Goal: Task Accomplishment & Management: Manage account settings

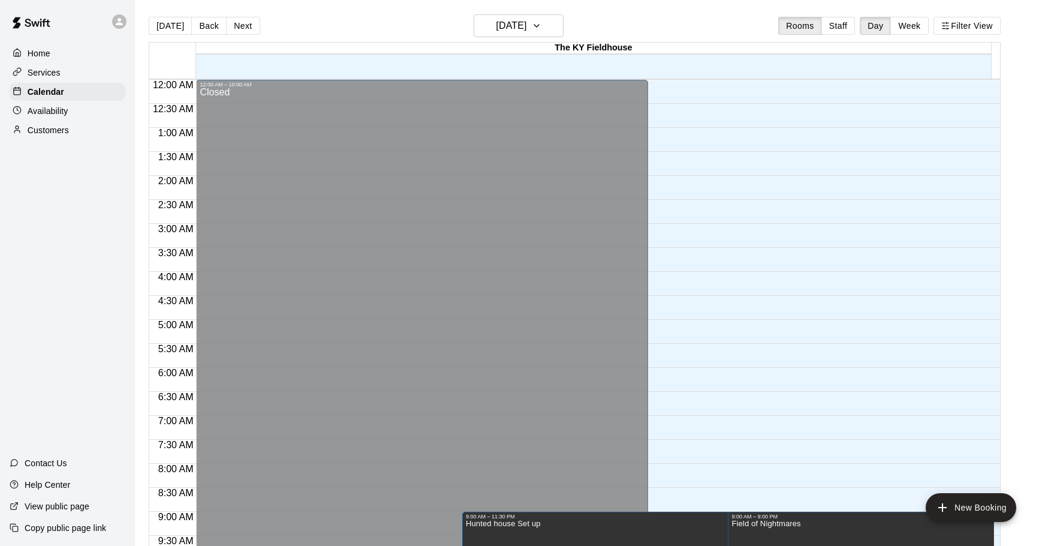
scroll to position [396, 0]
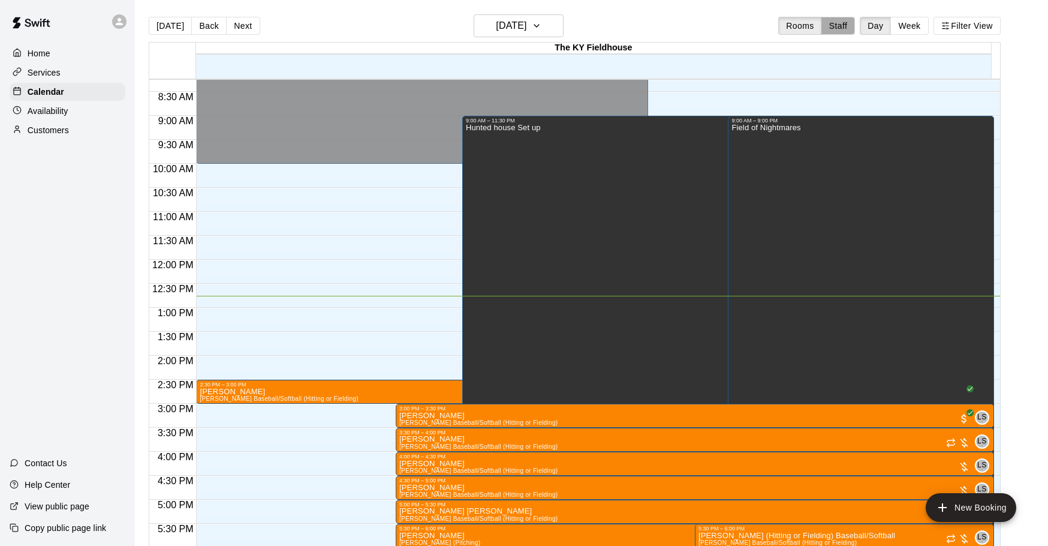
click at [838, 28] on button "Staff" at bounding box center [839, 26] width 34 height 18
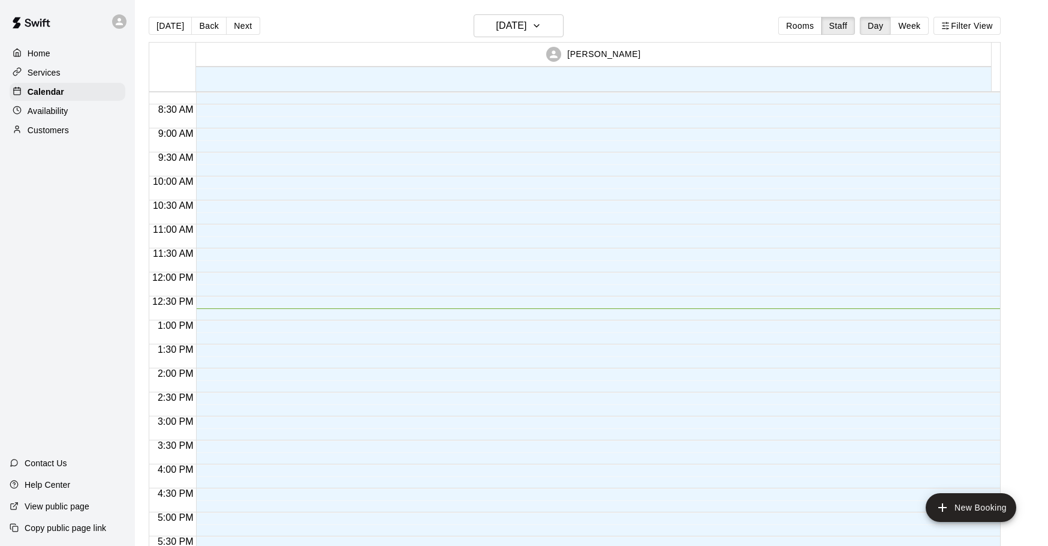
click at [916, 28] on button "Week" at bounding box center [910, 26] width 38 height 18
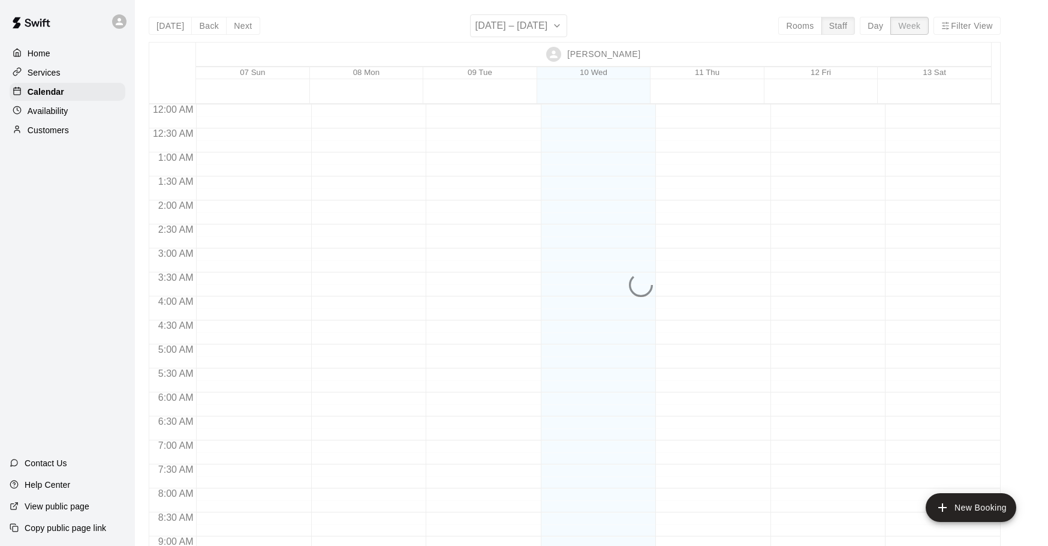
scroll to position [613, 0]
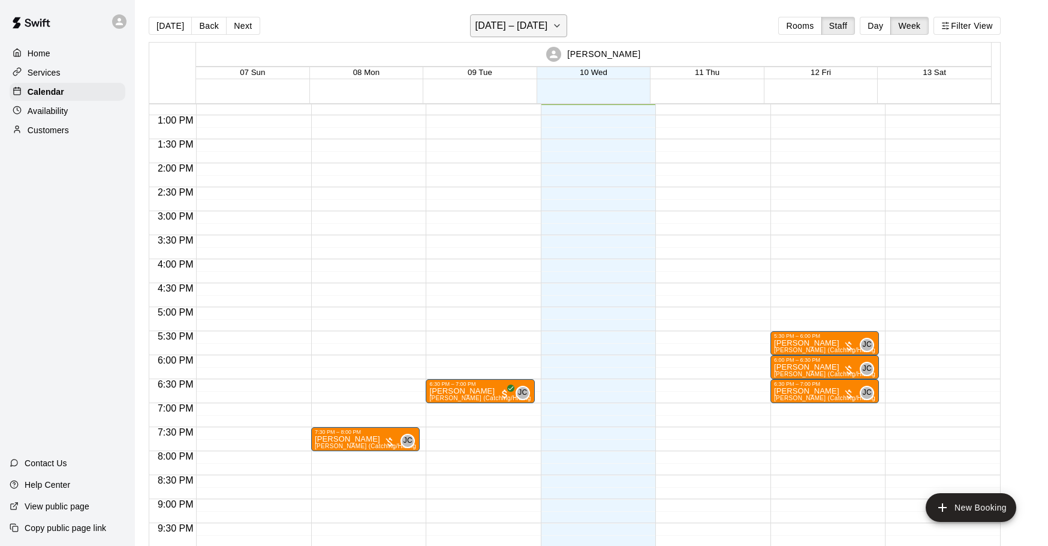
click at [520, 21] on h6 "[DATE] – [DATE]" at bounding box center [512, 25] width 73 height 17
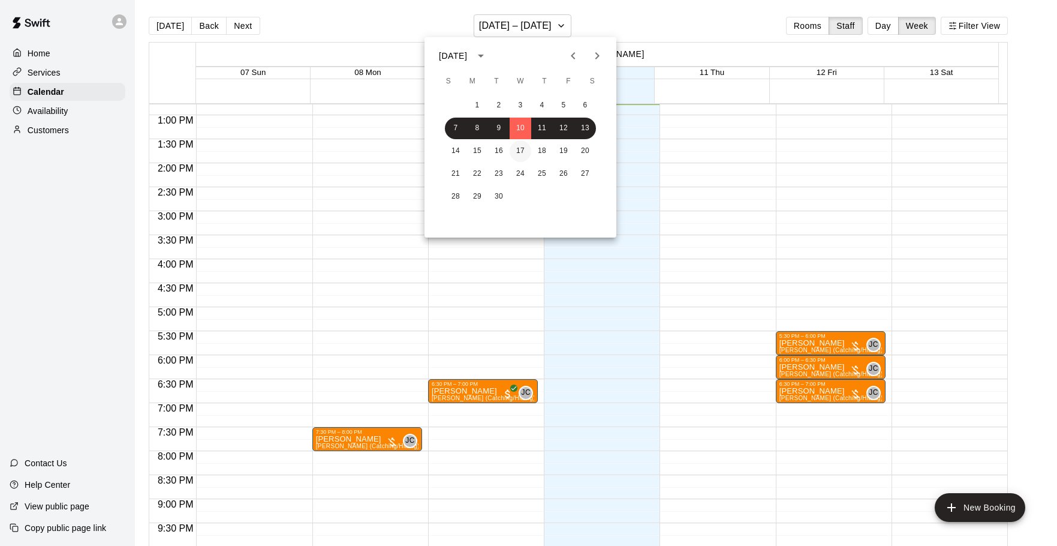
click at [521, 152] on button "17" at bounding box center [521, 151] width 22 height 22
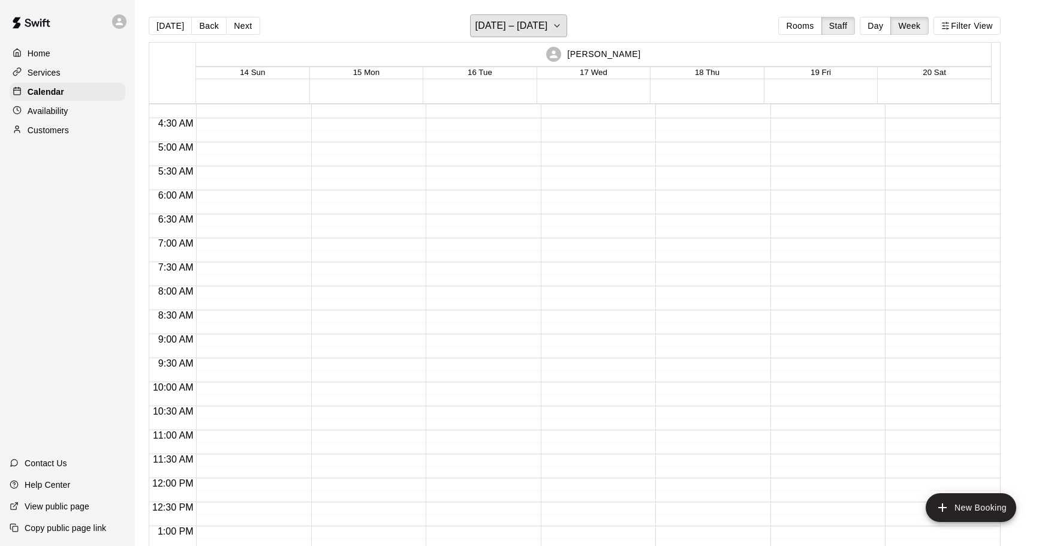
scroll to position [420, 0]
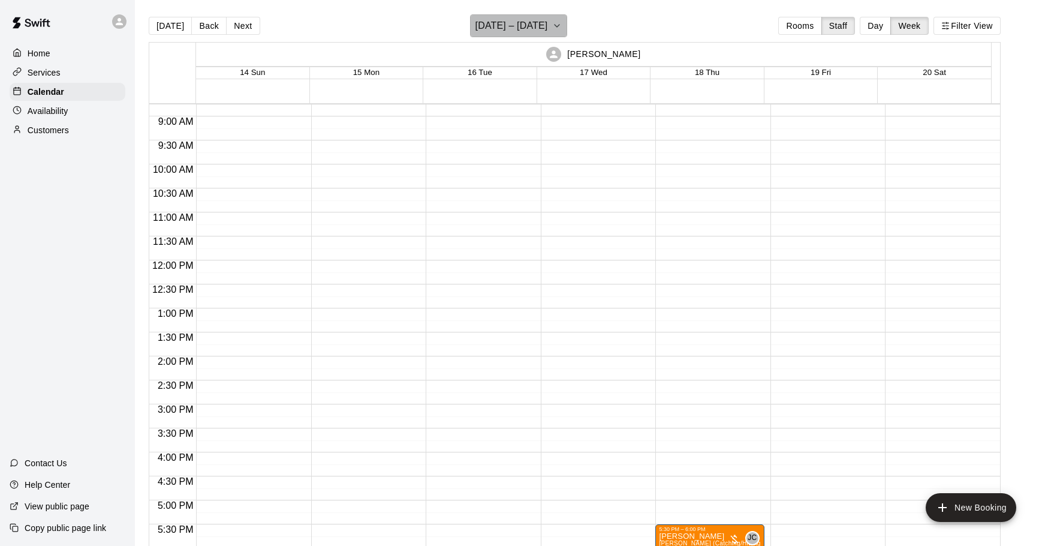
click at [527, 23] on h6 "[DATE] – [DATE]" at bounding box center [512, 25] width 73 height 17
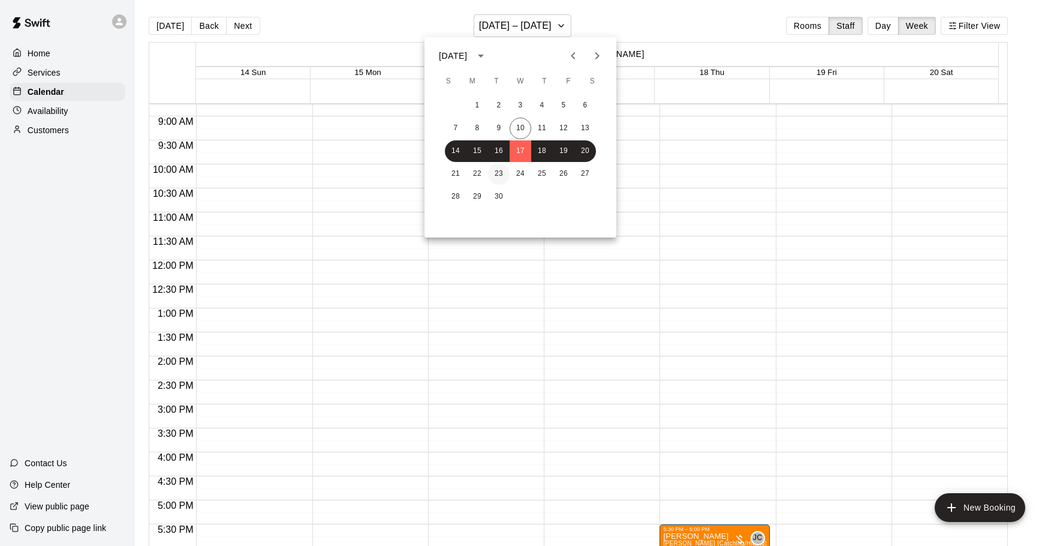
click at [509, 175] on button "23" at bounding box center [499, 174] width 22 height 22
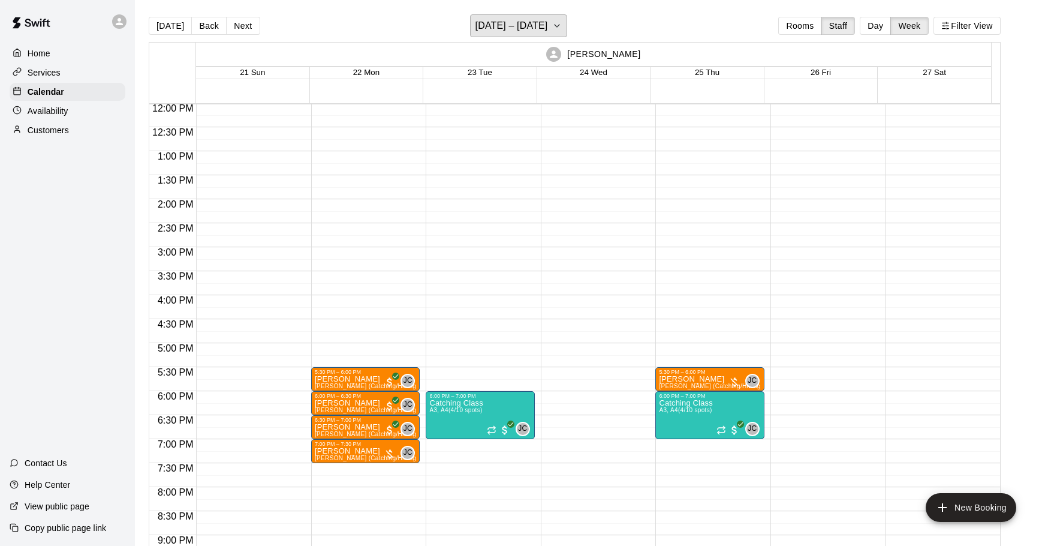
scroll to position [517, 0]
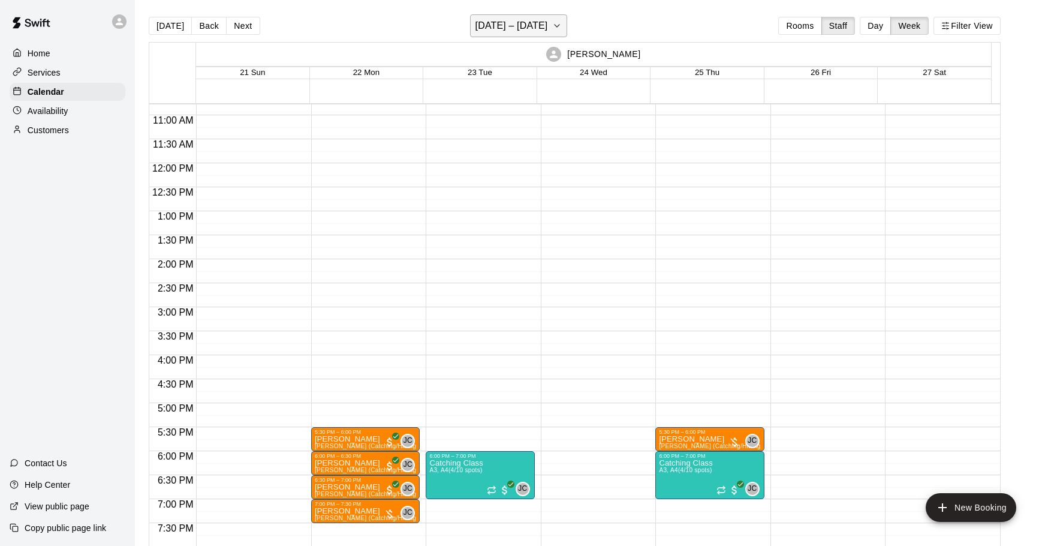
click at [503, 28] on h6 "[DATE] – [DATE]" at bounding box center [512, 25] width 73 height 17
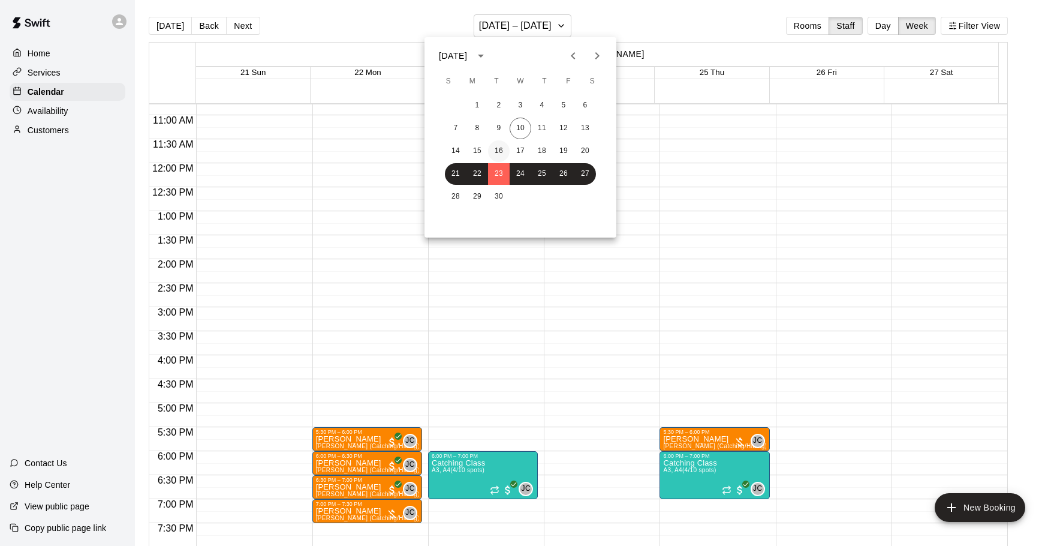
click at [504, 151] on button "16" at bounding box center [499, 151] width 22 height 22
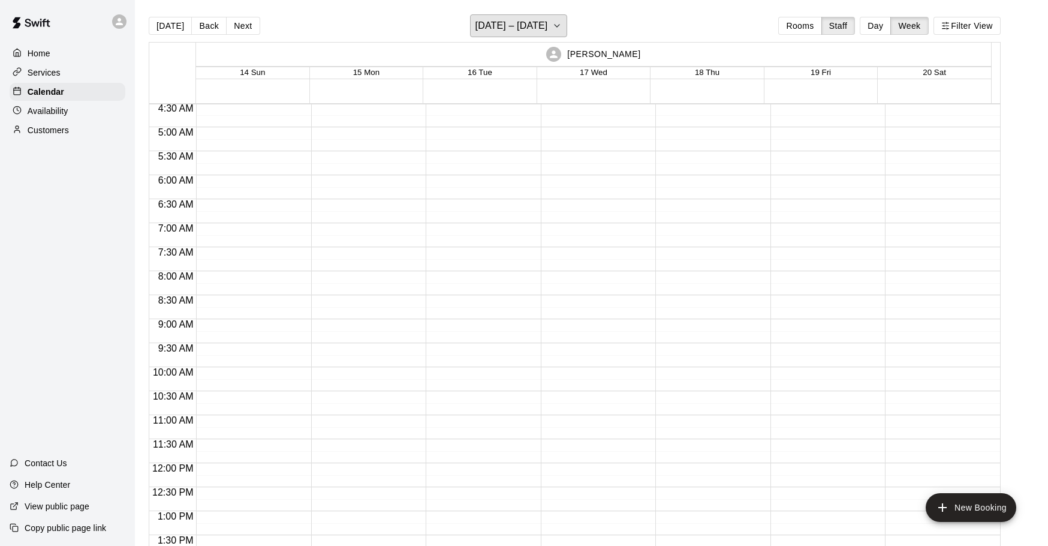
scroll to position [0, 0]
click at [84, 119] on div "Availability" at bounding box center [68, 111] width 116 height 18
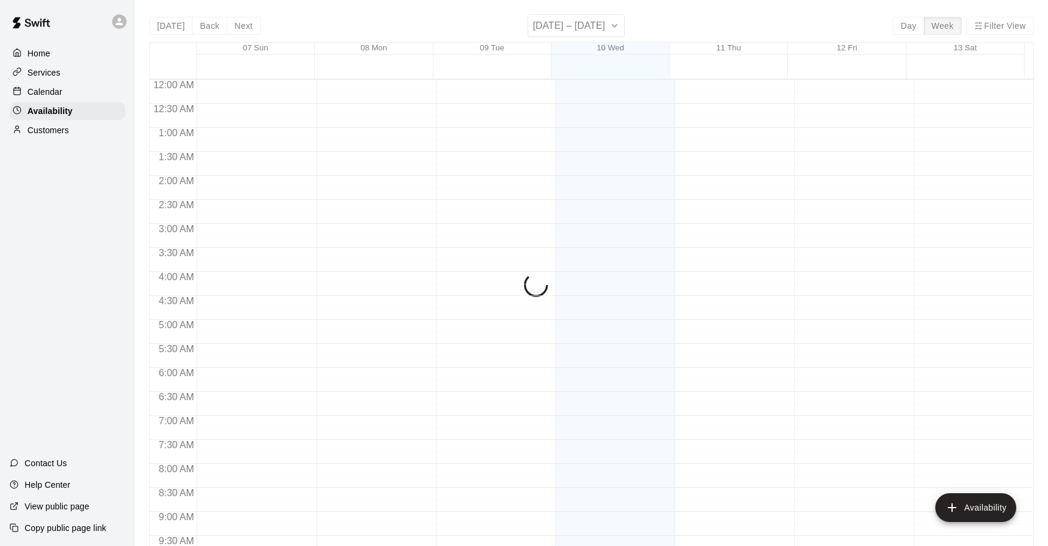
scroll to position [613, 0]
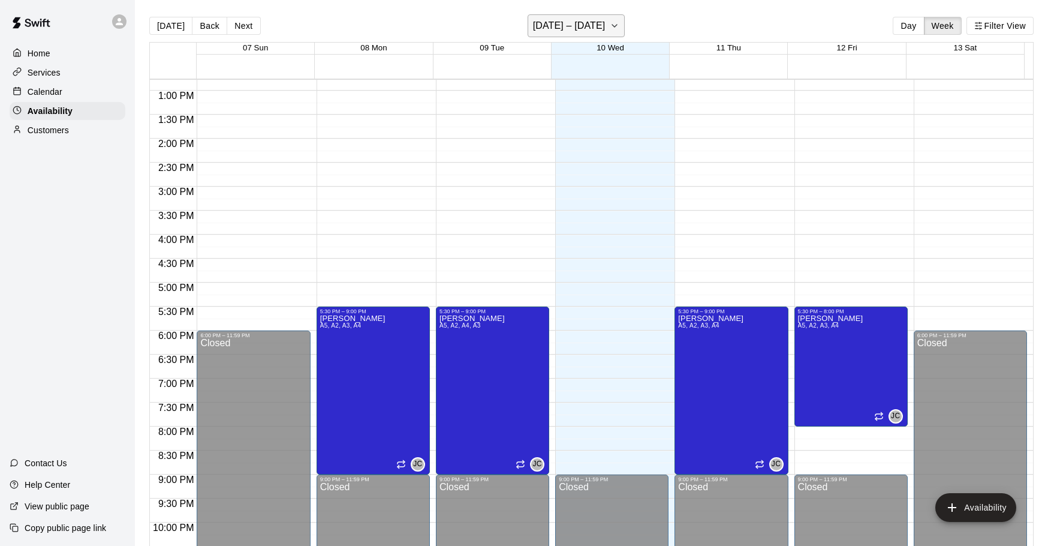
click at [591, 25] on h6 "[DATE] – [DATE]" at bounding box center [569, 25] width 73 height 17
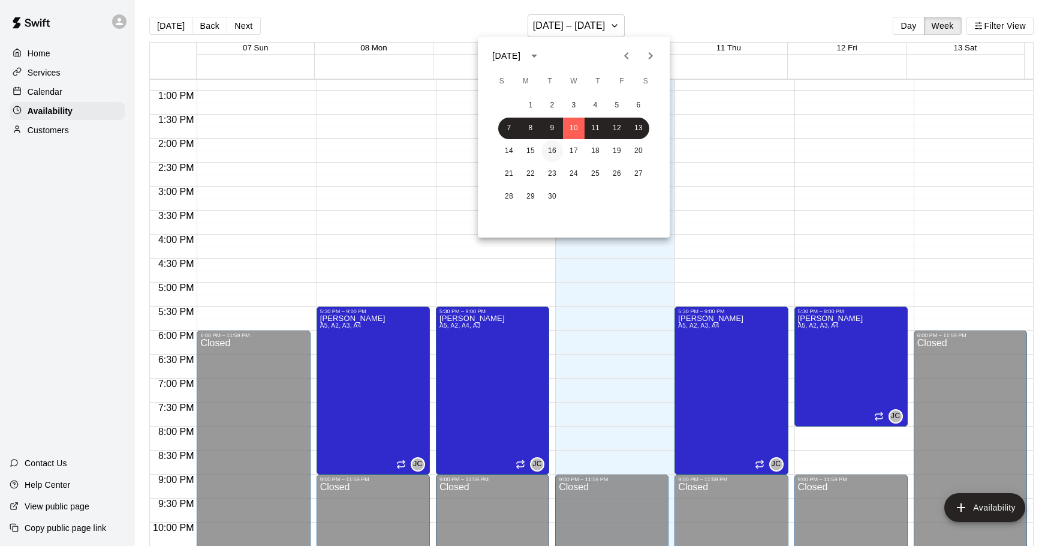
click at [550, 156] on button "16" at bounding box center [553, 151] width 22 height 22
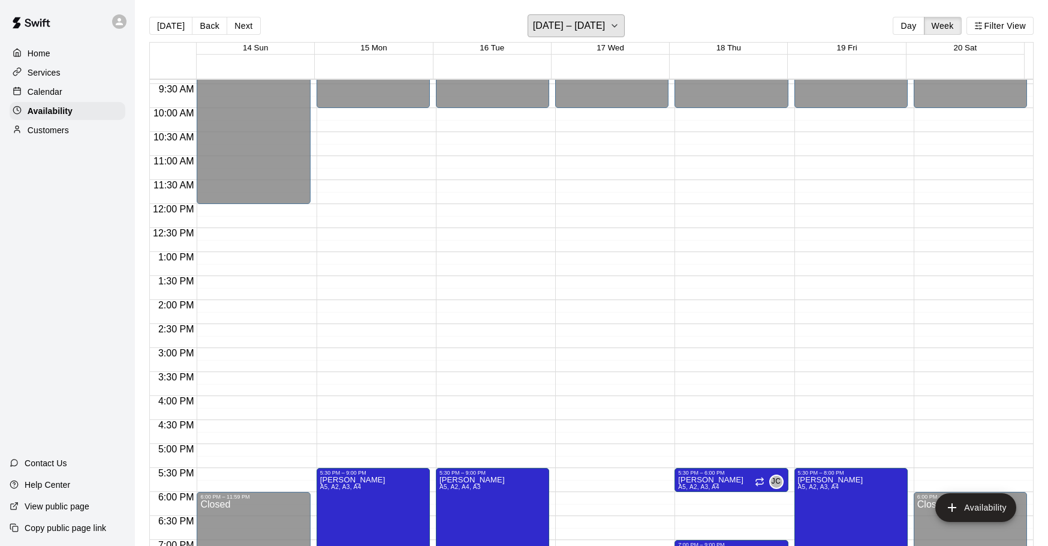
scroll to position [493, 0]
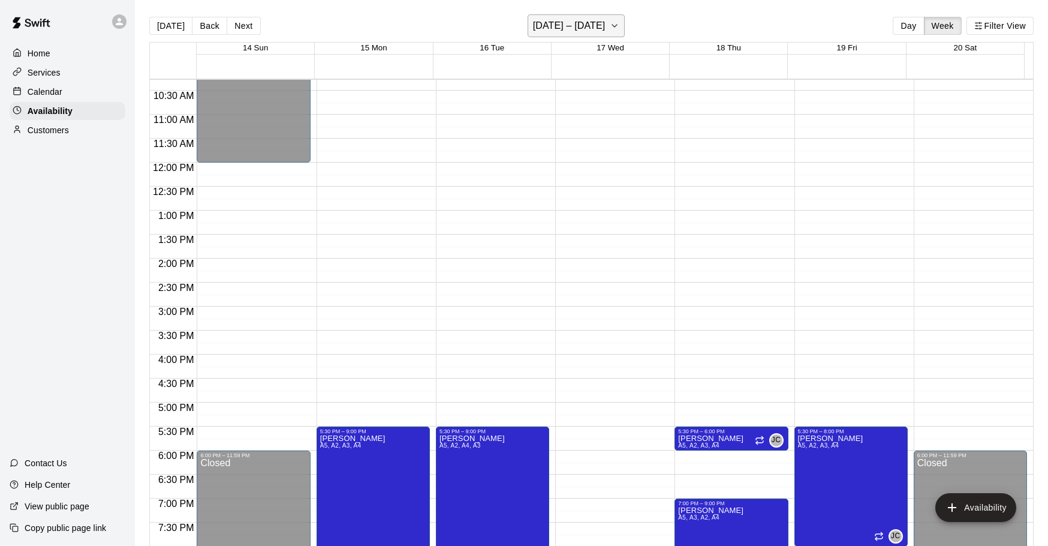
click at [606, 22] on h6 "[DATE] – [DATE]" at bounding box center [569, 25] width 73 height 17
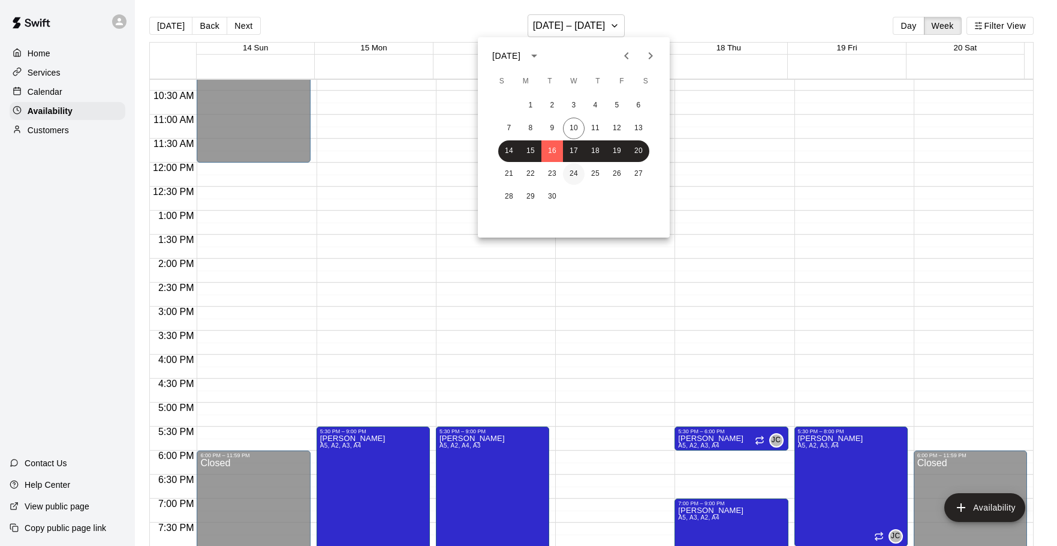
click at [583, 169] on div "21 22 23 24 25 26 27" at bounding box center [574, 174] width 192 height 22
click at [583, 175] on button "24" at bounding box center [574, 174] width 22 height 22
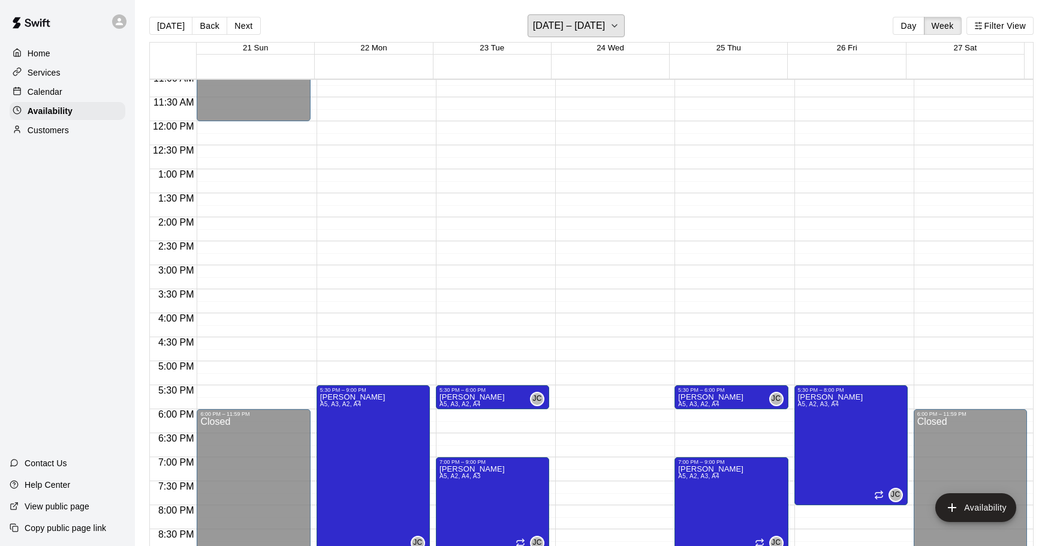
scroll to position [553, 0]
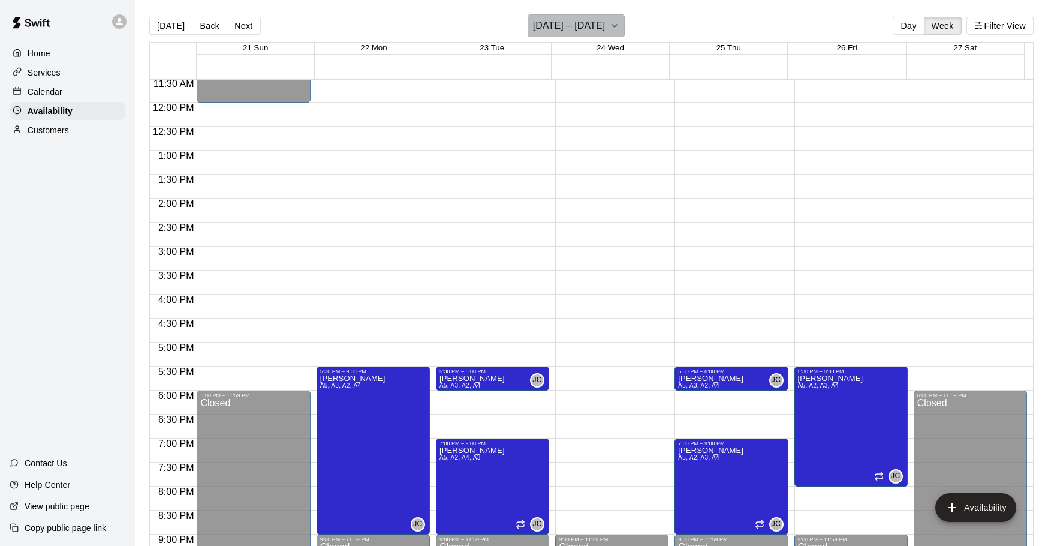
click at [578, 31] on h6 "[DATE] – [DATE]" at bounding box center [569, 25] width 73 height 17
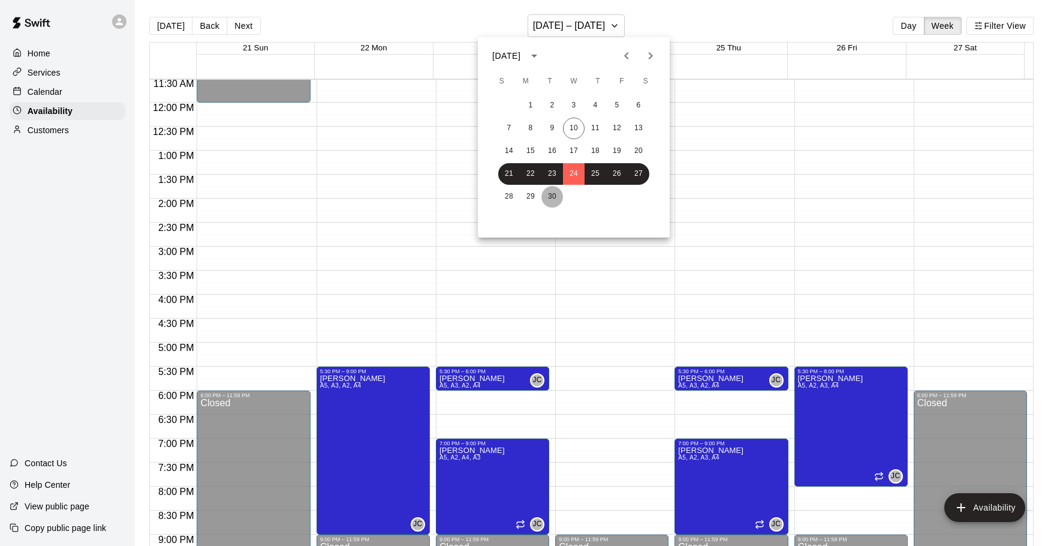
click at [558, 195] on button "30" at bounding box center [553, 197] width 22 height 22
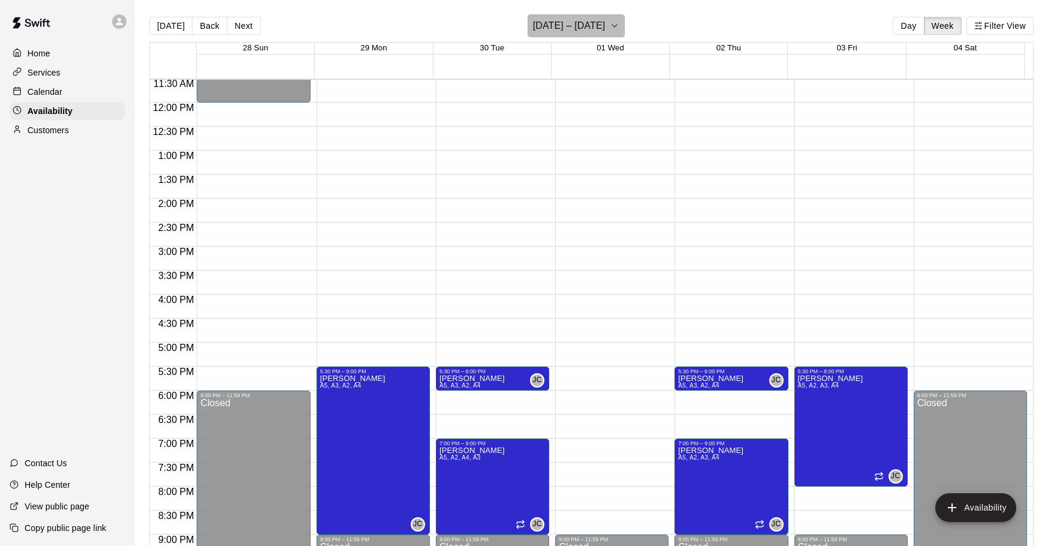
click at [592, 21] on h6 "[DATE] – [DATE]" at bounding box center [569, 25] width 73 height 17
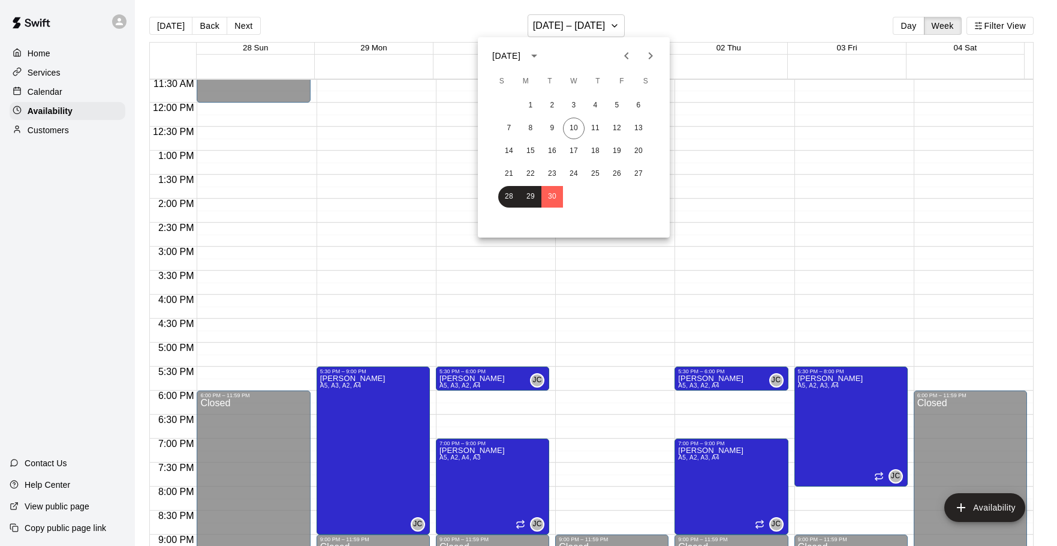
click at [658, 55] on button "Next month" at bounding box center [651, 56] width 24 height 24
click at [685, 15] on div at bounding box center [528, 273] width 1057 height 546
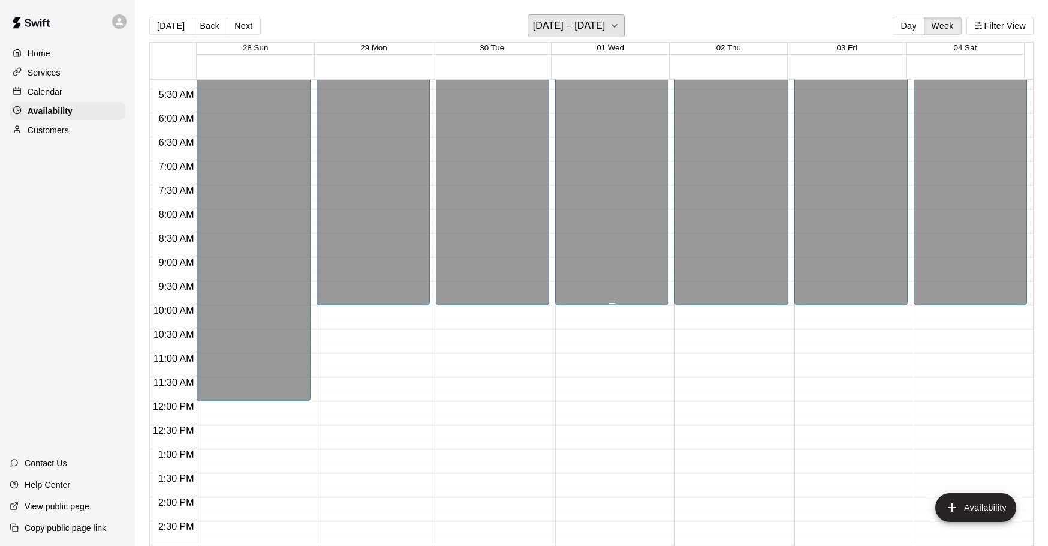
scroll to position [253, 0]
